Goal: Find specific page/section: Find specific page/section

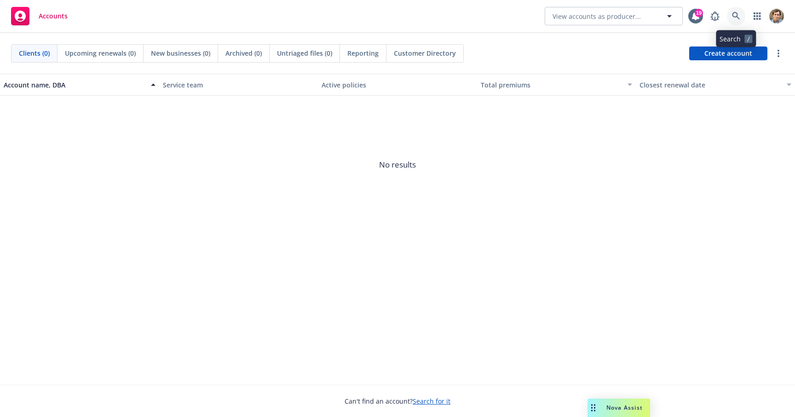
click at [734, 8] on link at bounding box center [736, 16] width 18 height 18
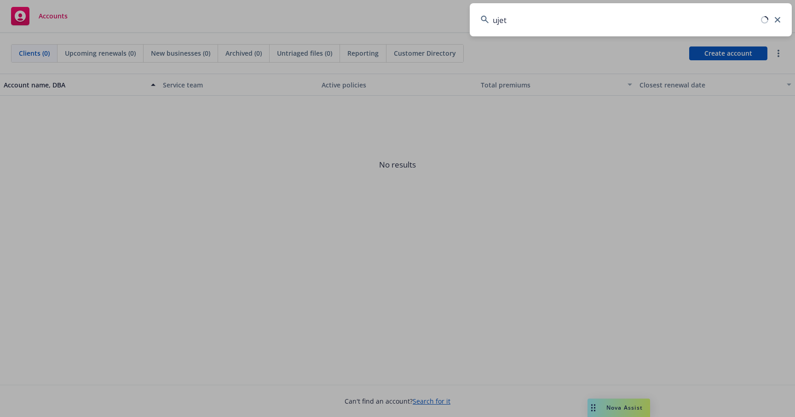
type input "ujet"
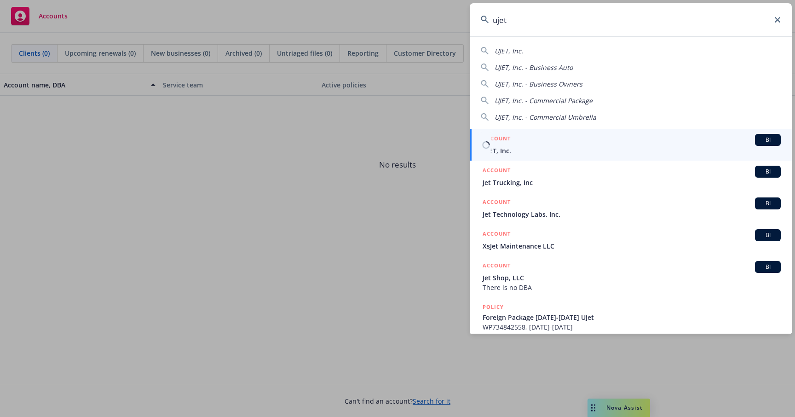
click at [589, 142] on div "ACCOUNT BI" at bounding box center [632, 140] width 298 height 12
